Goal: Task Accomplishment & Management: Manage account settings

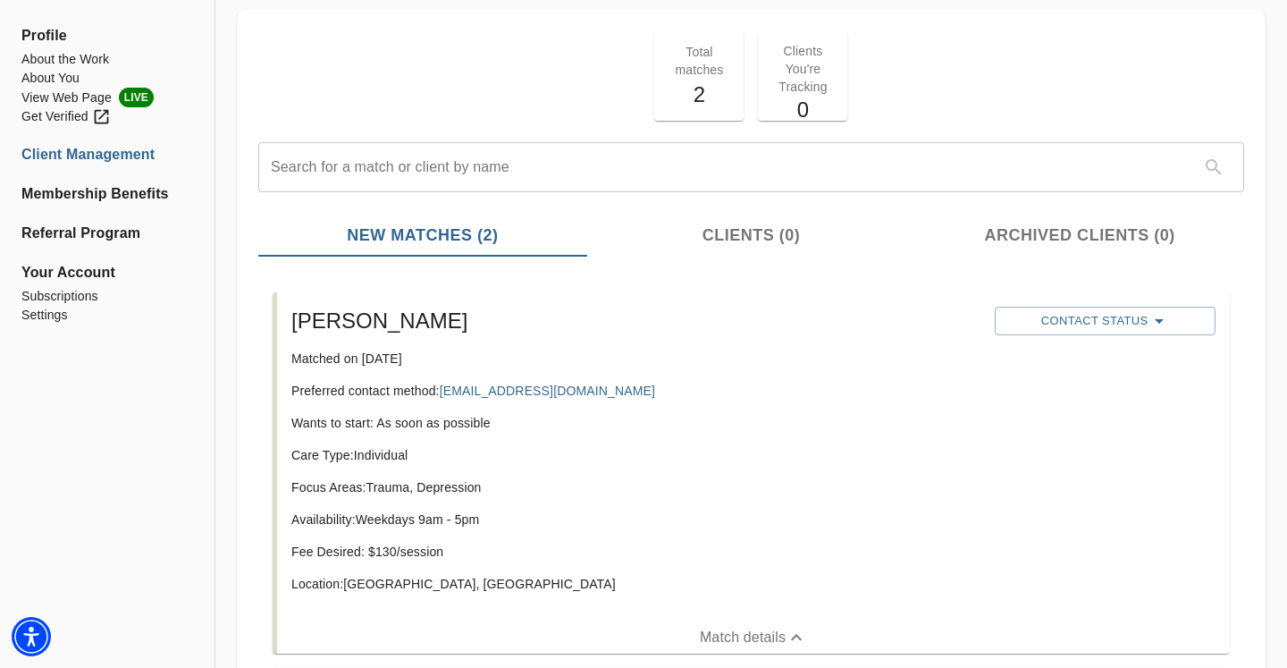
scroll to position [86, 0]
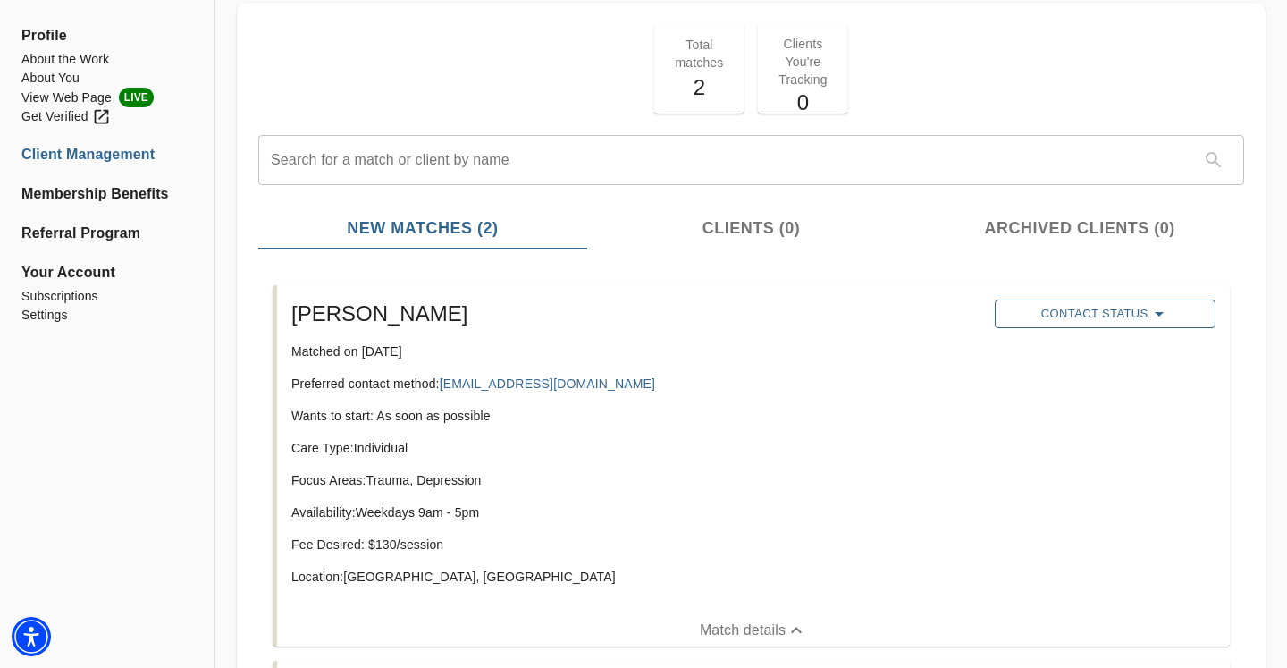
click at [1114, 316] on span "Contact Status" at bounding box center [1105, 313] width 202 height 21
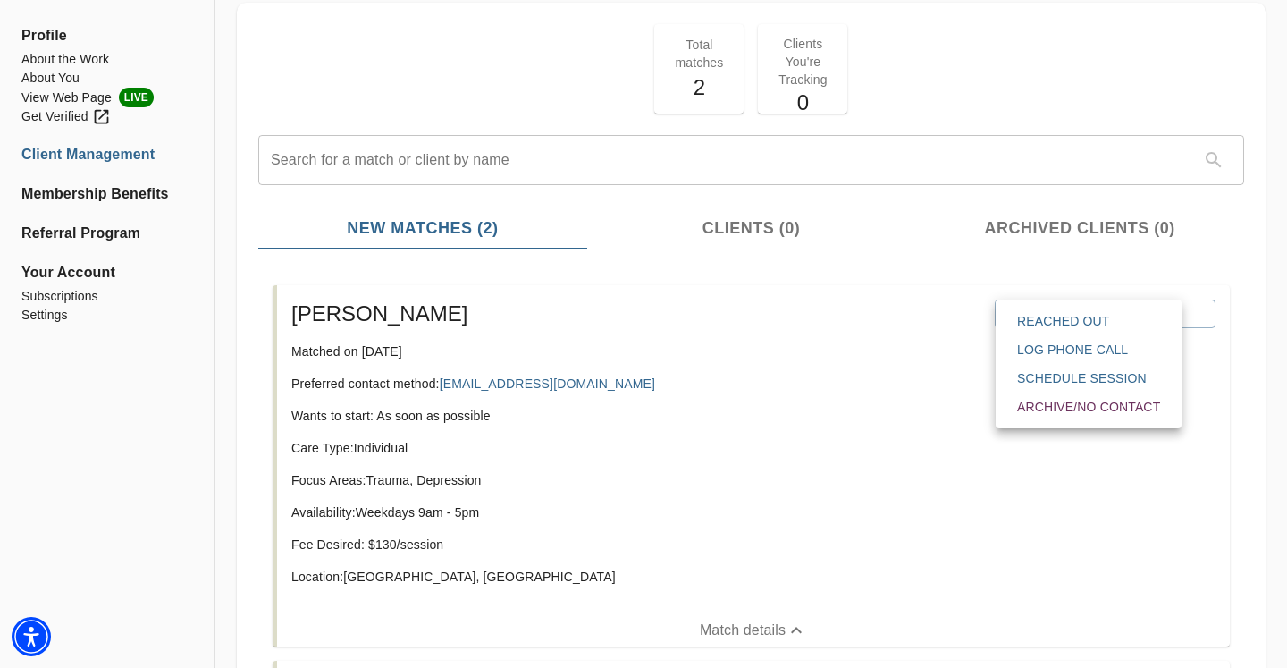
click at [1079, 320] on span "Reached Out" at bounding box center [1088, 321] width 143 height 18
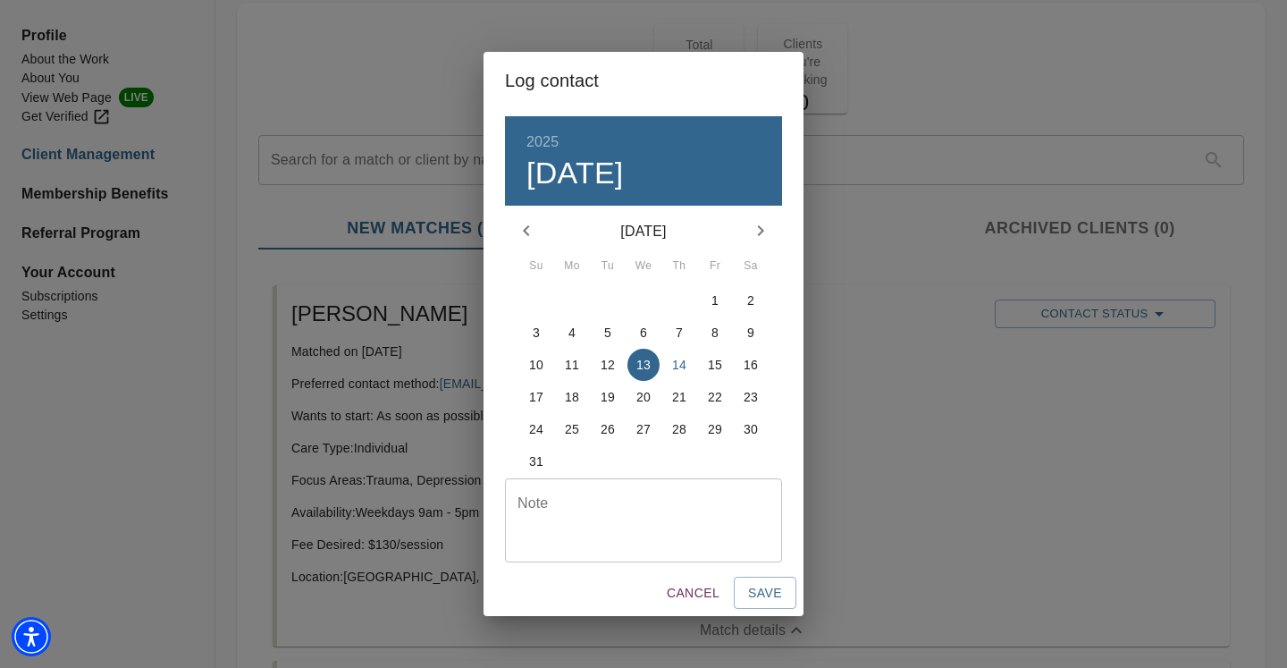
click at [676, 368] on p "14" at bounding box center [679, 365] width 14 height 18
click at [688, 475] on div "4" at bounding box center [679, 461] width 36 height 32
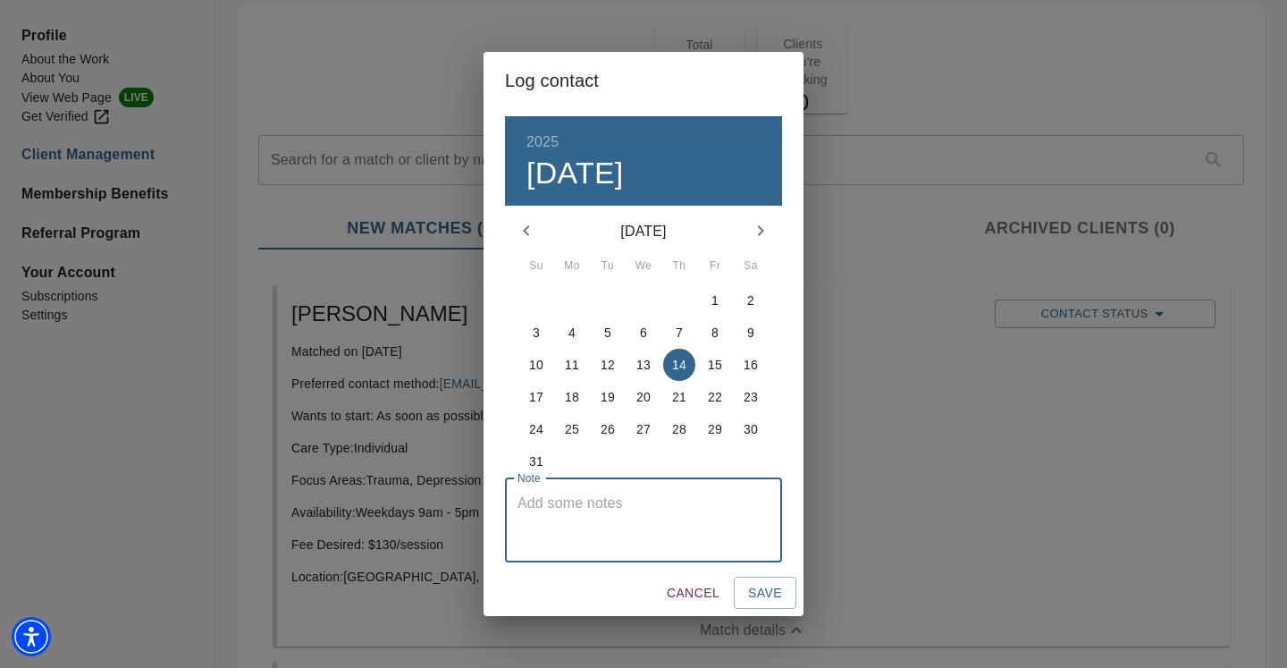
click at [691, 499] on textarea at bounding box center [643, 519] width 252 height 51
type textarea "S"
click at [620, 501] on textarea "Intro email with booking link" at bounding box center [643, 519] width 252 height 51
type textarea "Intro email with consult booking link"
click at [772, 584] on span "Save" at bounding box center [765, 593] width 34 height 22
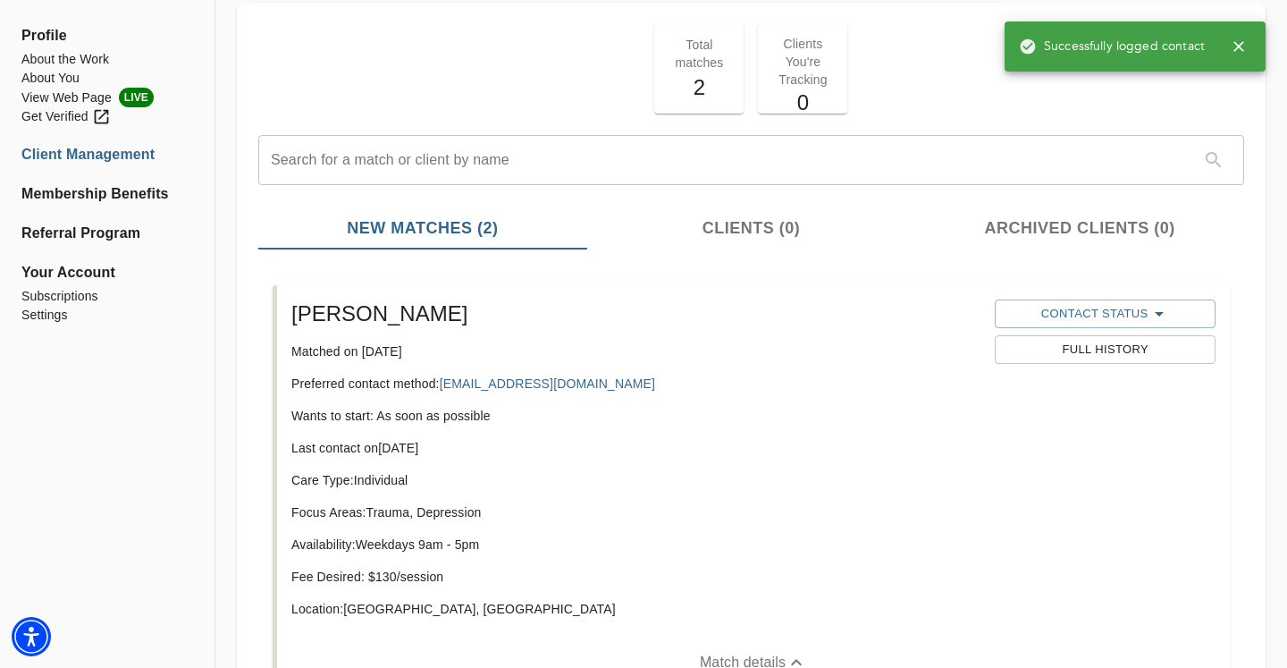
click at [1062, 349] on span "Full History" at bounding box center [1105, 350] width 202 height 21
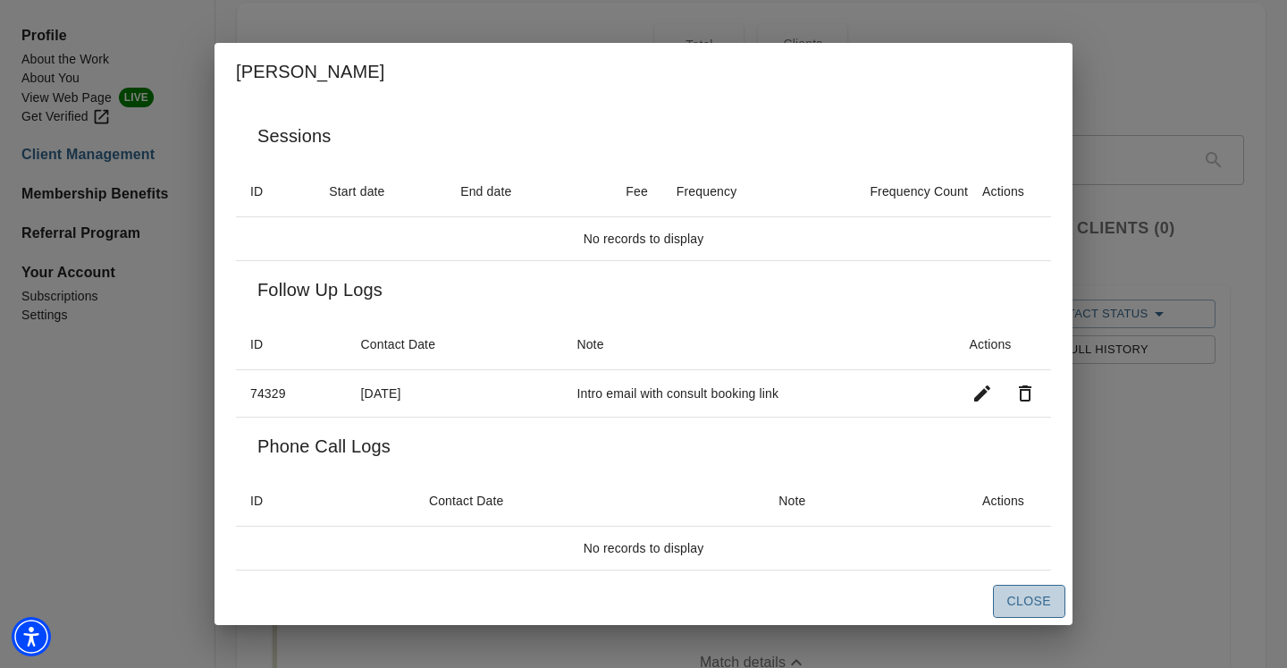
click at [1030, 601] on span "Close" at bounding box center [1029, 601] width 44 height 22
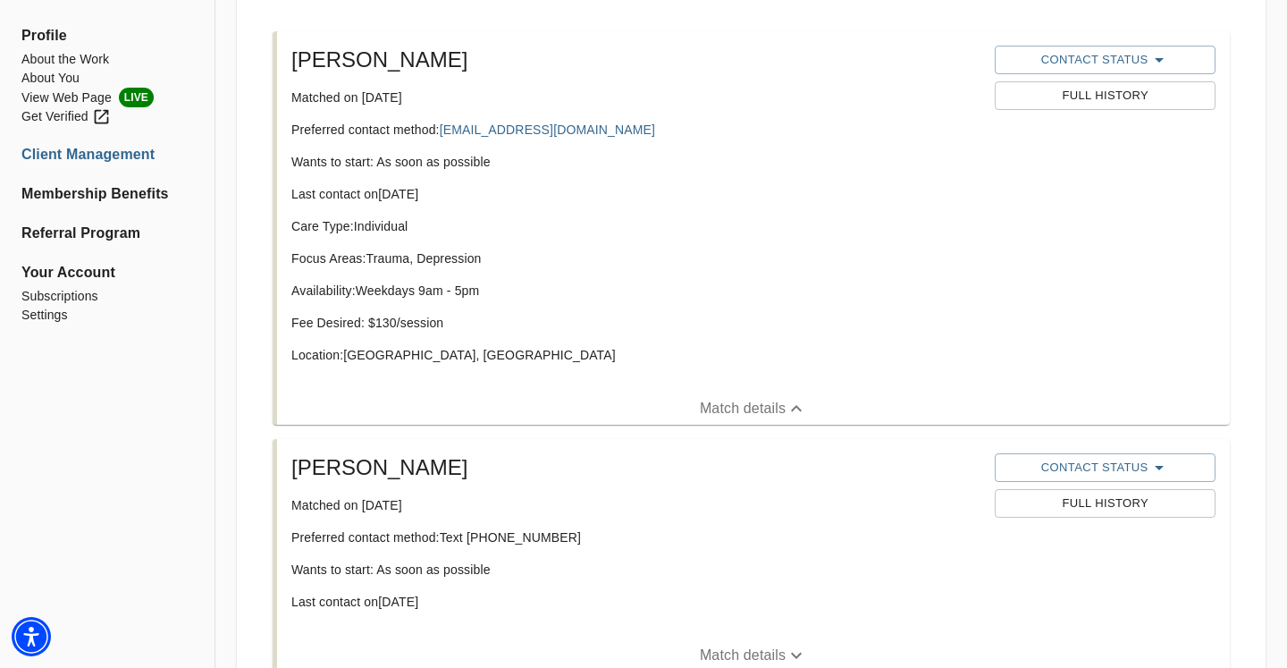
scroll to position [458, 0]
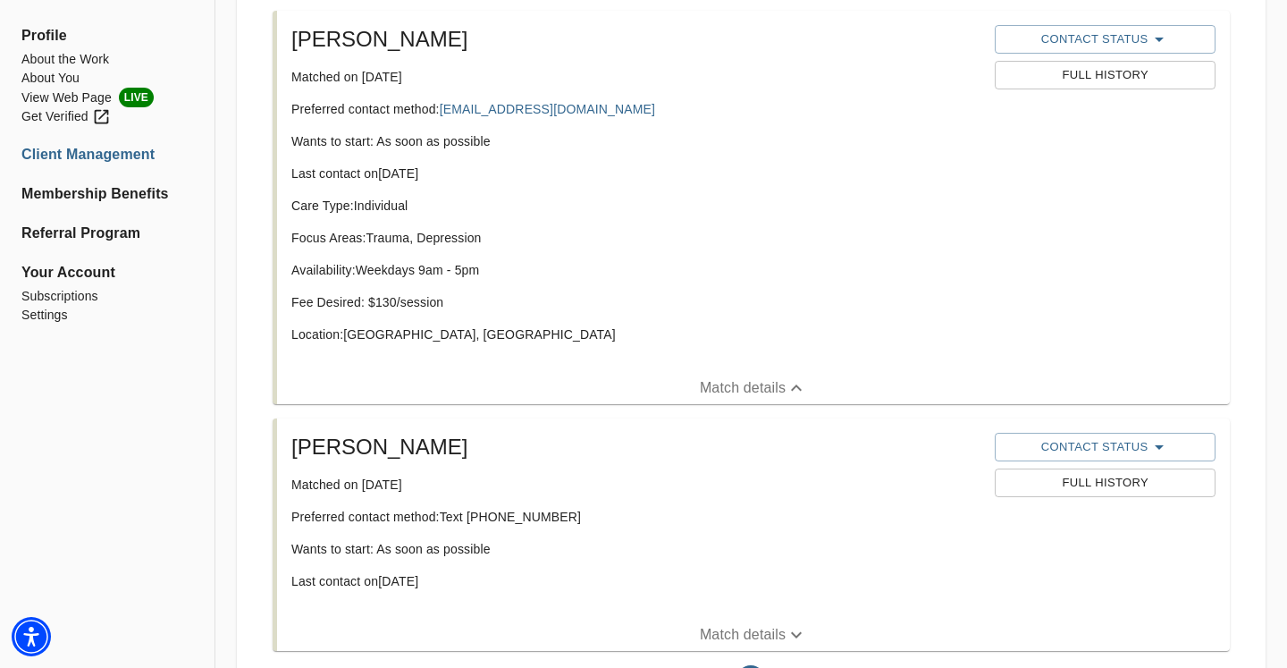
click at [716, 384] on p "Match details" at bounding box center [743, 387] width 86 height 21
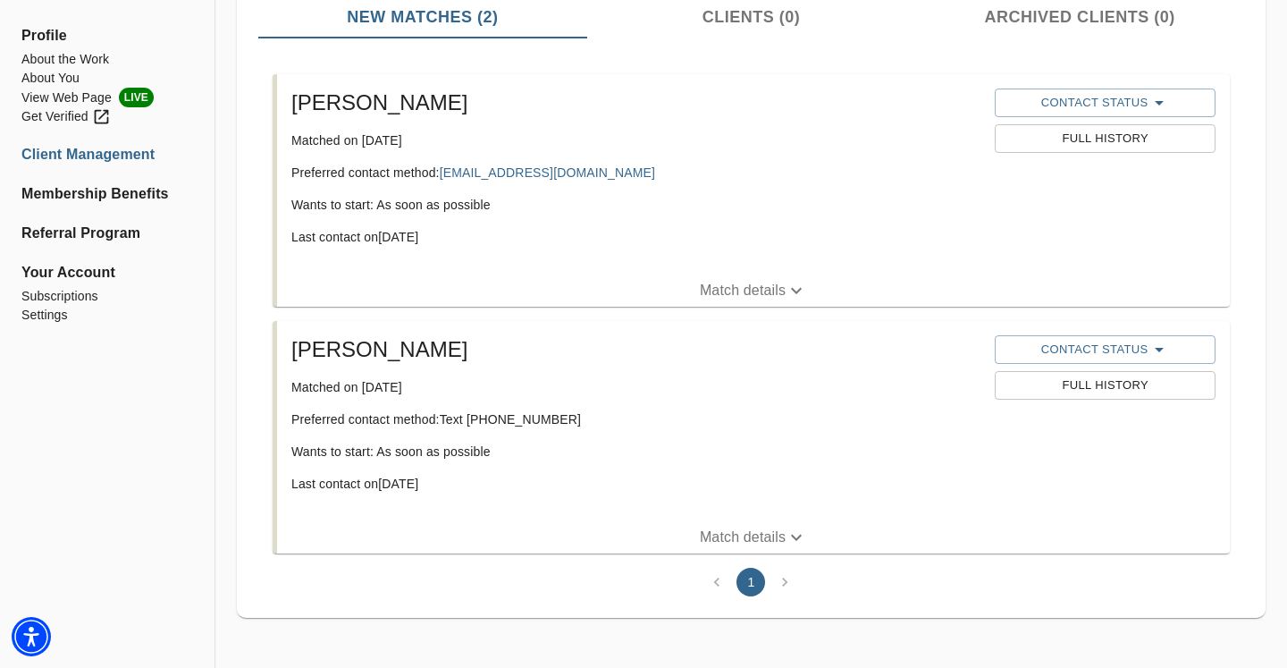
scroll to position [0, 0]
